Goal: Transaction & Acquisition: Purchase product/service

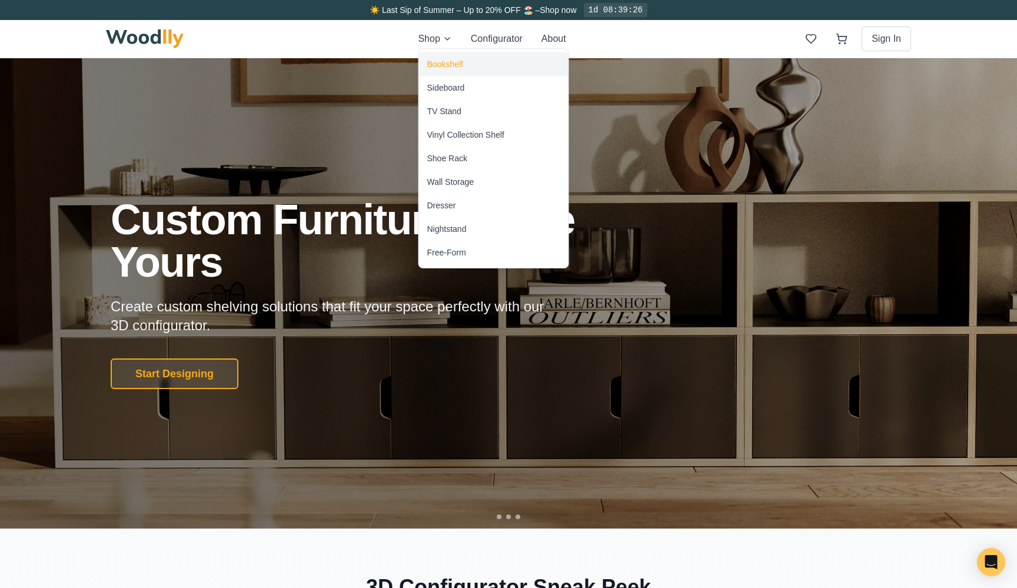
click at [438, 62] on div "Bookshelf" at bounding box center [445, 64] width 36 height 12
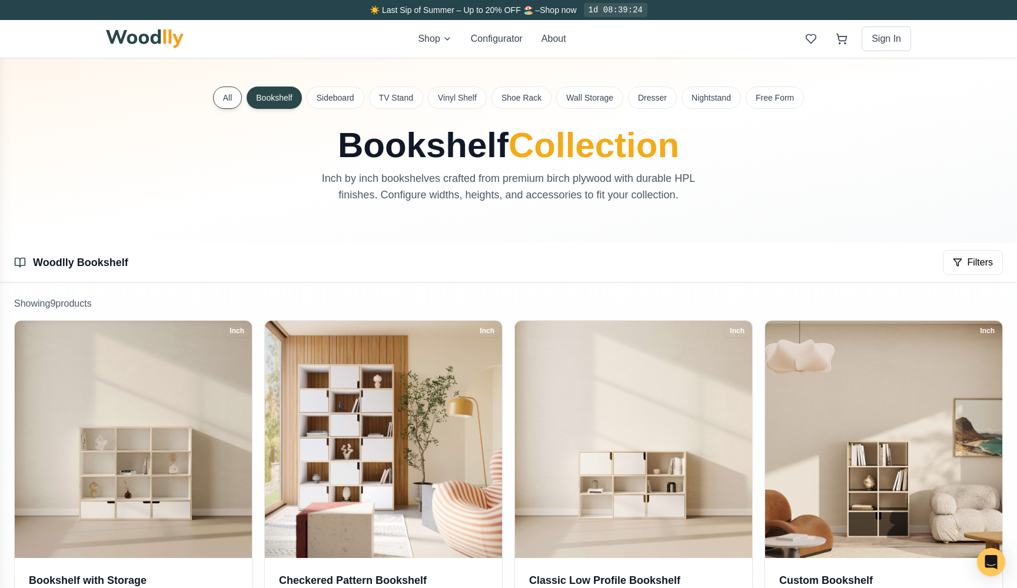
click at [235, 99] on button "All" at bounding box center [227, 98] width 29 height 22
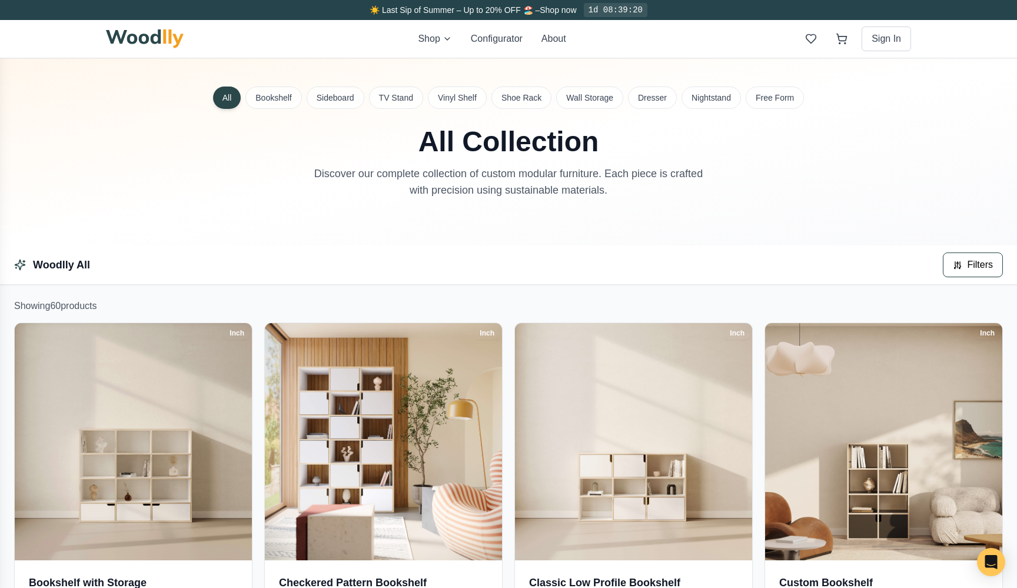
click at [962, 262] on icon at bounding box center [957, 264] width 9 height 9
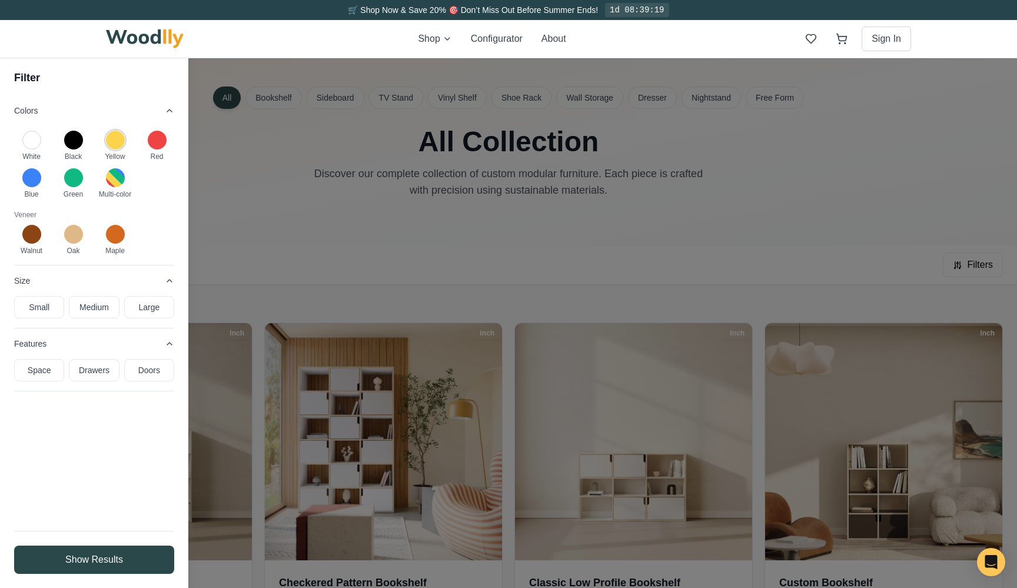
click at [117, 147] on button at bounding box center [115, 140] width 19 height 19
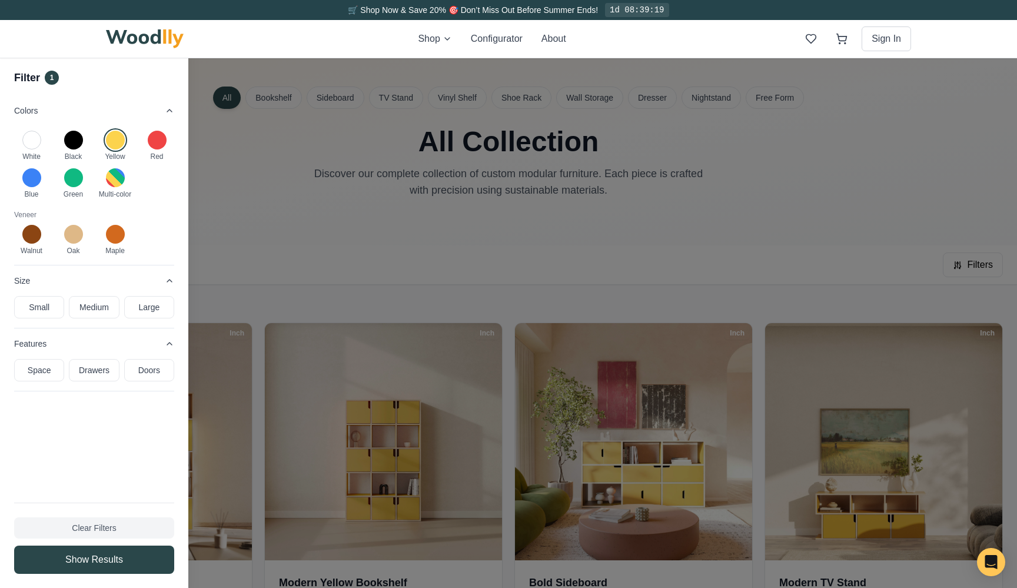
click at [237, 207] on div at bounding box center [508, 304] width 1017 height 568
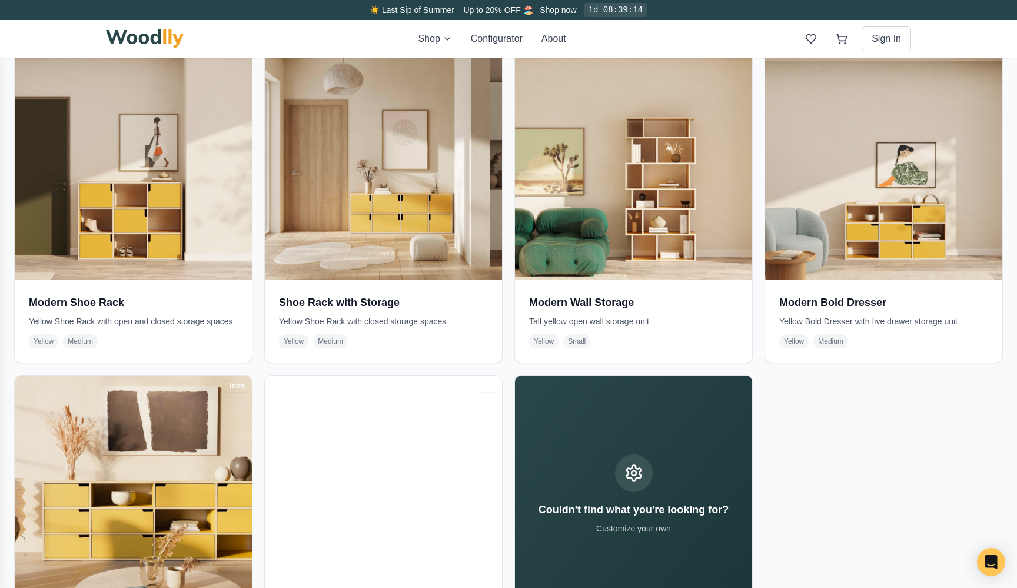
scroll to position [957, 0]
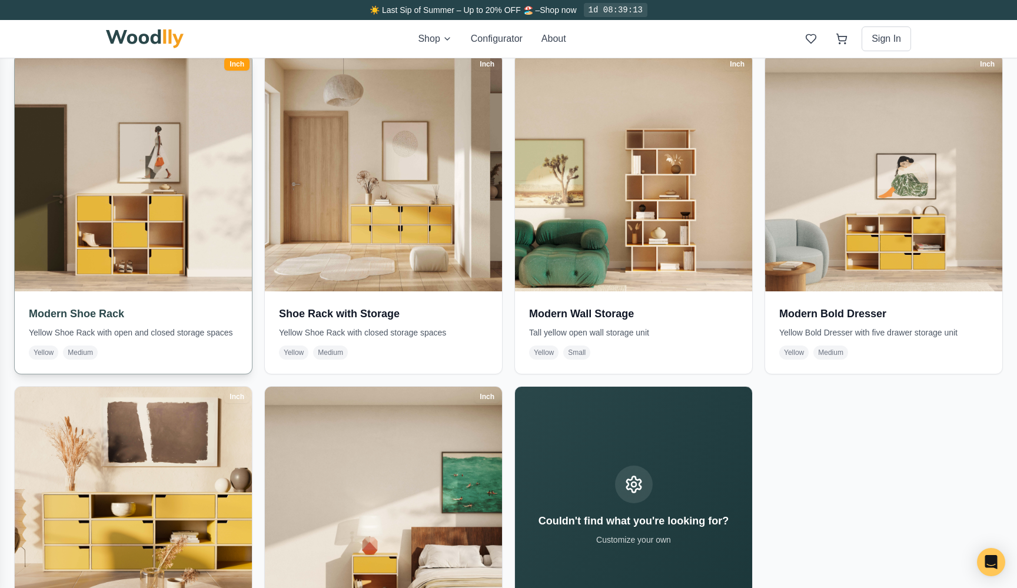
click at [165, 221] on img at bounding box center [133, 172] width 249 height 249
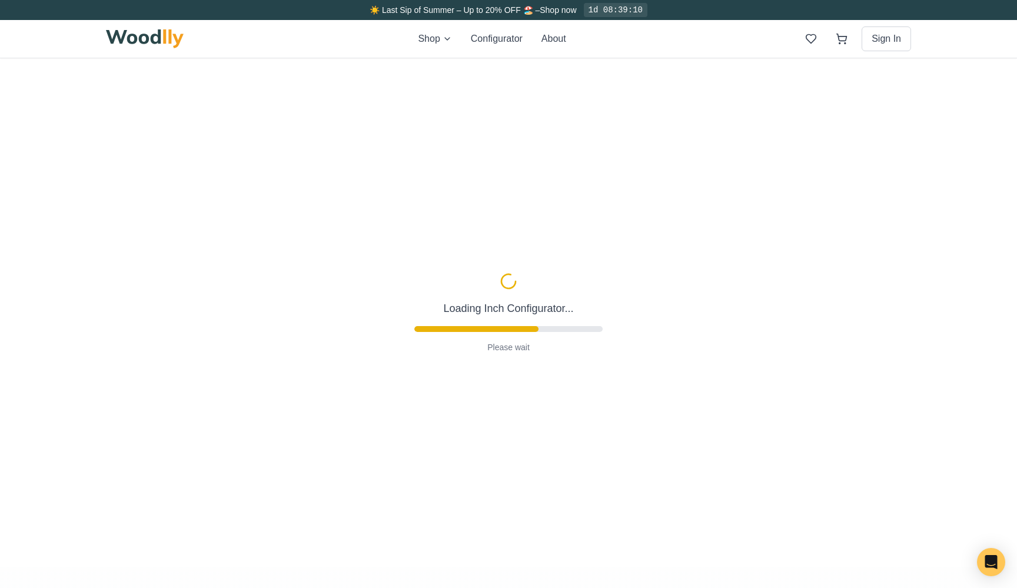
type input "47"
type input "3"
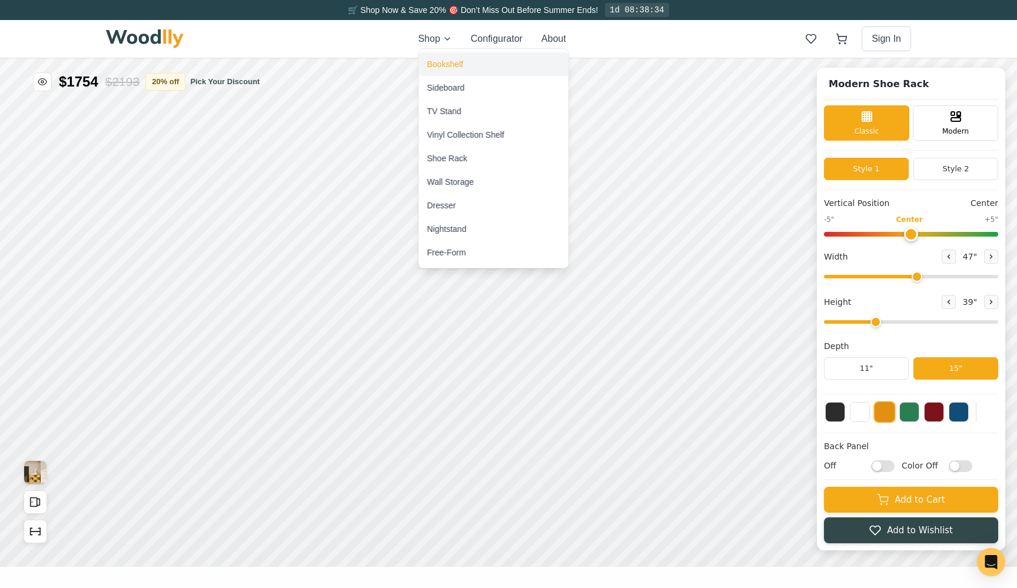
click at [444, 54] on div "Bookshelf" at bounding box center [493, 64] width 149 height 24
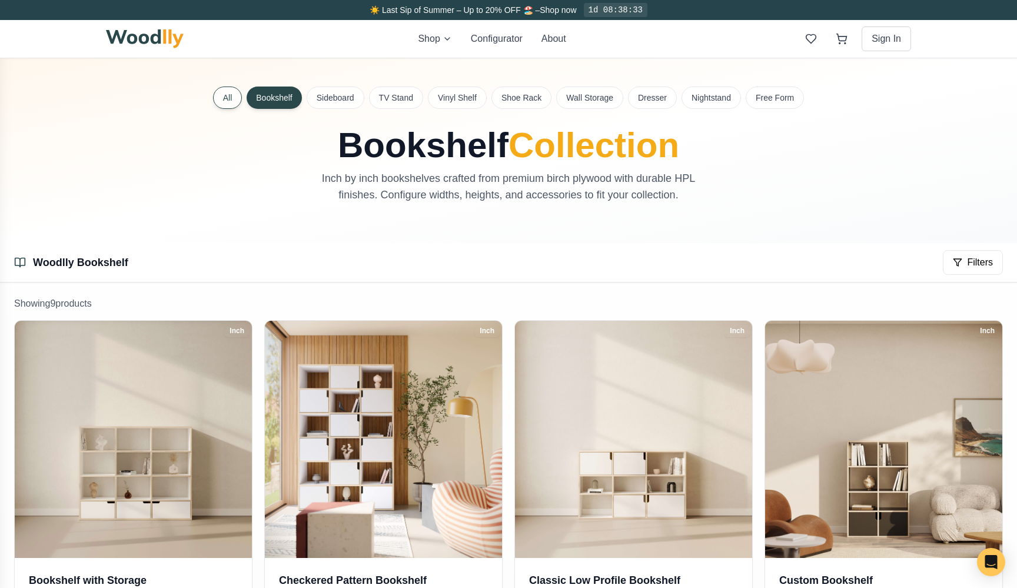
click at [234, 99] on button "All" at bounding box center [227, 98] width 29 height 22
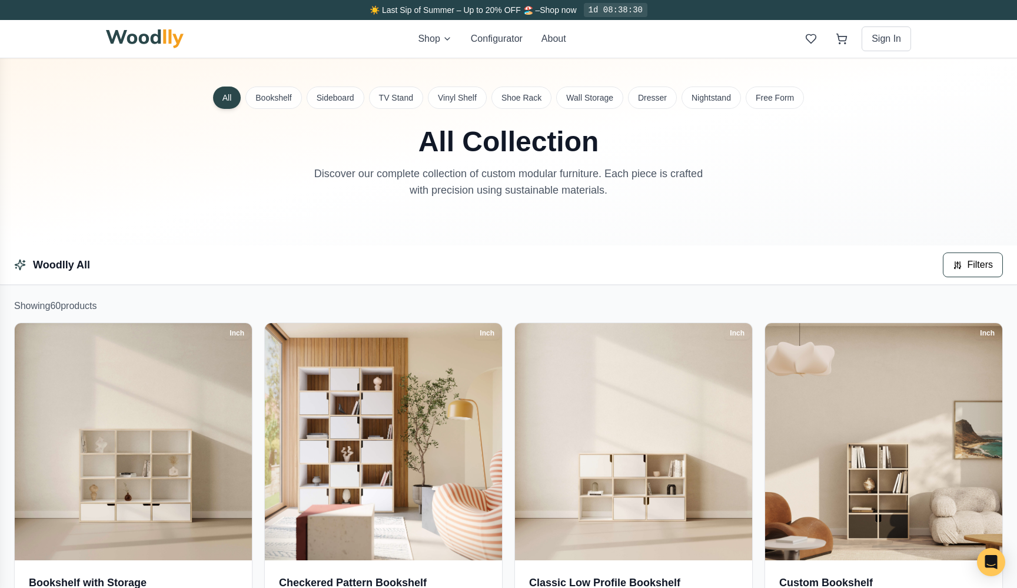
click at [953, 262] on button "Filters" at bounding box center [973, 264] width 60 height 25
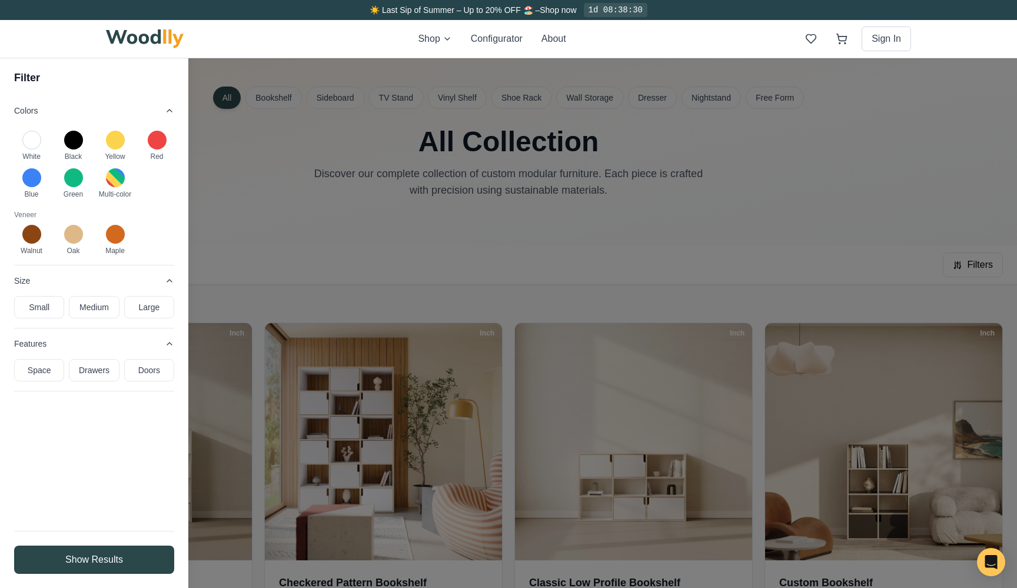
click at [62, 170] on div "Green" at bounding box center [73, 183] width 35 height 31
click at [73, 176] on button at bounding box center [73, 177] width 19 height 19
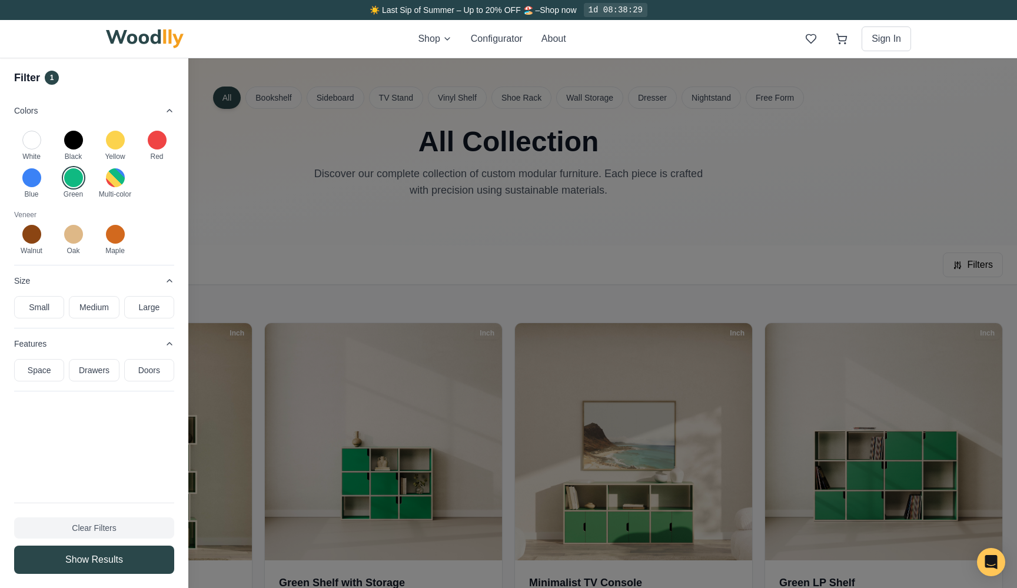
click at [299, 208] on div at bounding box center [508, 304] width 1017 height 568
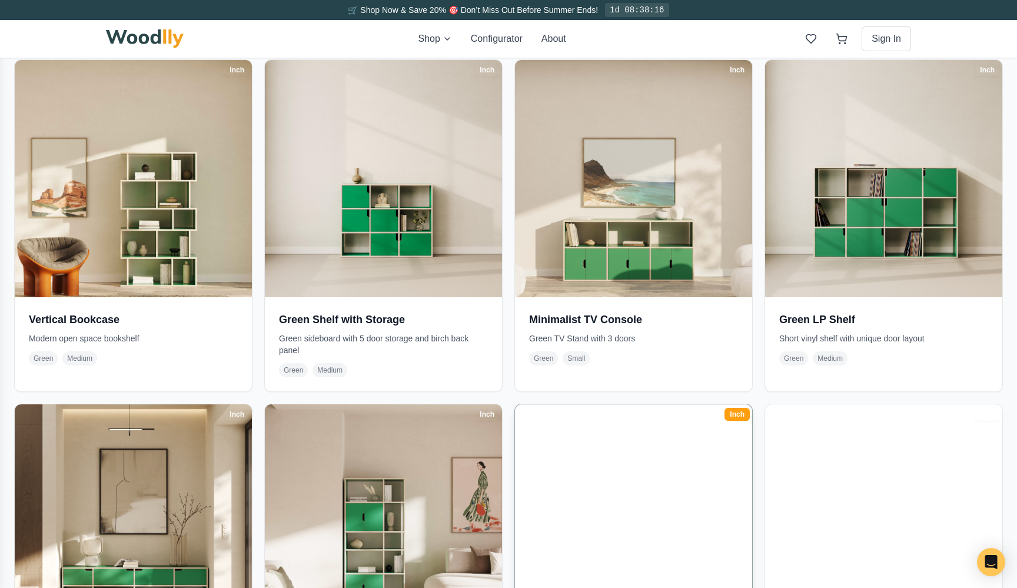
scroll to position [243, 0]
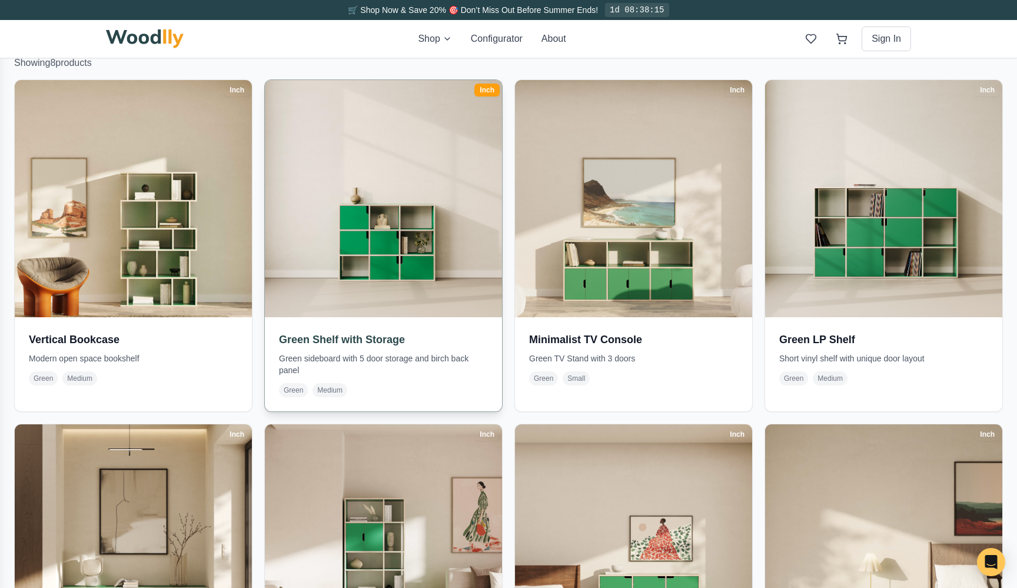
click at [423, 218] on img at bounding box center [383, 198] width 249 height 249
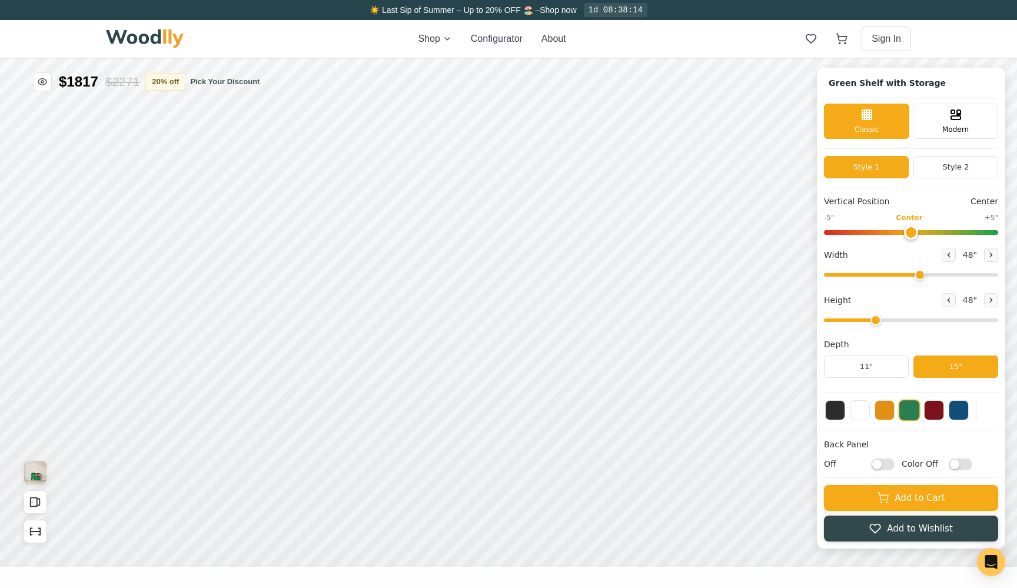
type input "48"
type input "3"
